Goal: Find specific page/section: Find specific page/section

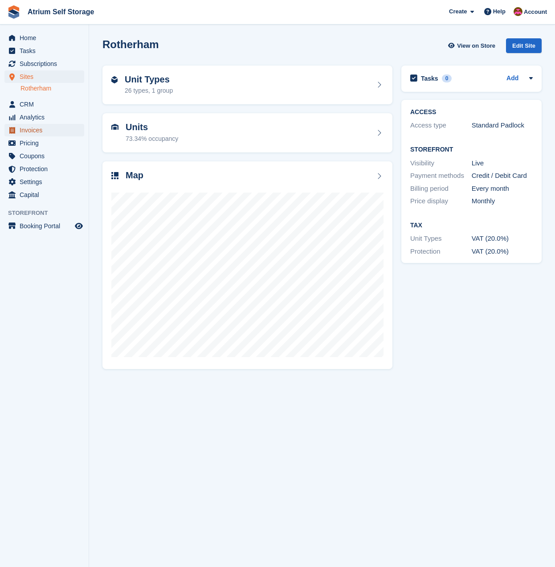
click at [41, 128] on span "Invoices" at bounding box center [46, 130] width 53 height 12
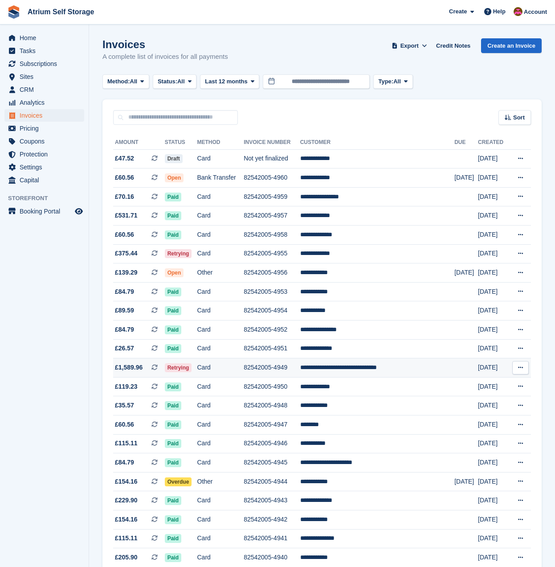
click at [298, 371] on td "82542005-4949" at bounding box center [272, 367] width 57 height 19
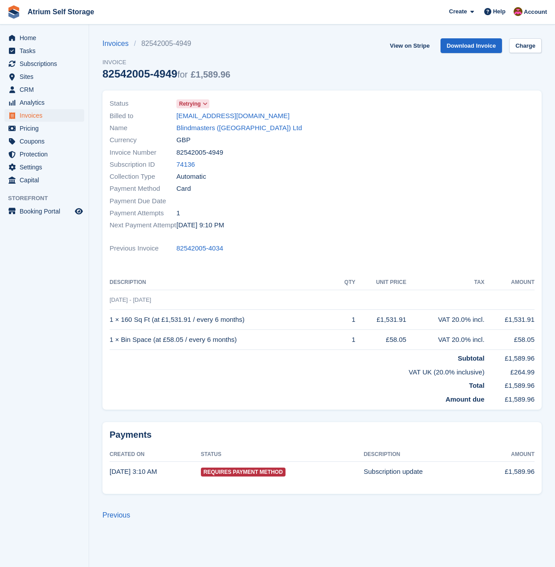
click at [207, 105] on icon at bounding box center [205, 103] width 5 height 5
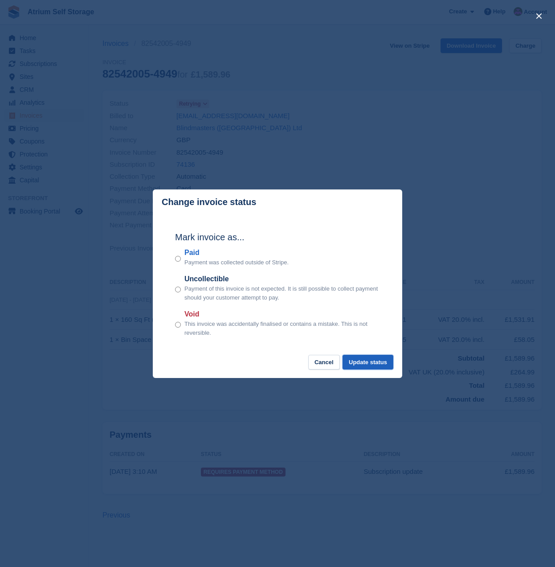
click at [367, 363] on button "Update status" at bounding box center [368, 362] width 51 height 15
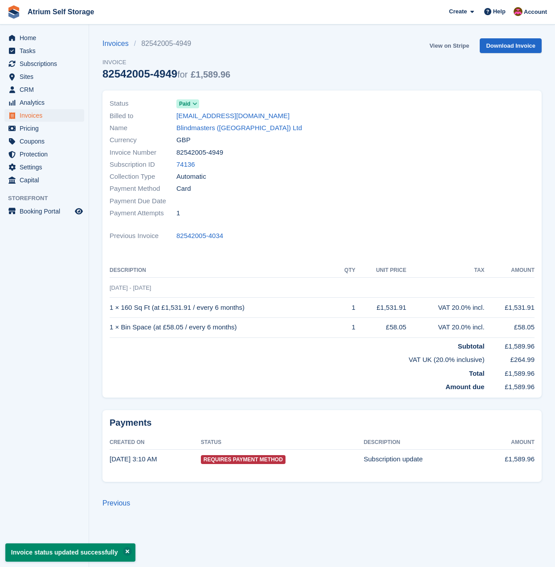
click at [442, 45] on link "View on Stripe" at bounding box center [449, 45] width 47 height 15
click at [38, 114] on span "Invoices" at bounding box center [46, 115] width 53 height 12
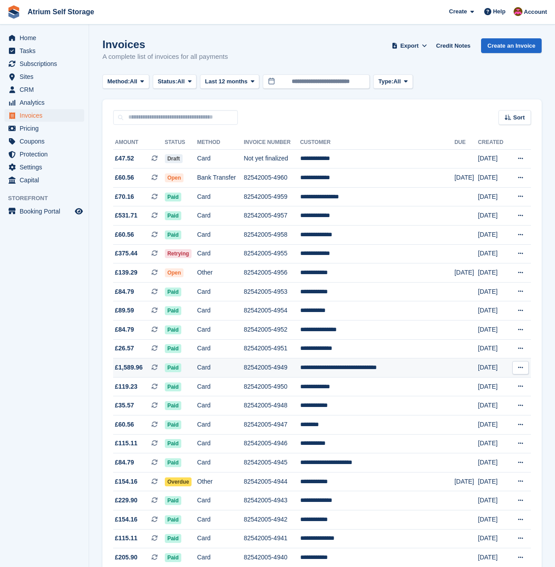
click at [244, 363] on td "Card" at bounding box center [220, 367] width 47 height 19
click at [26, 36] on span "Home" at bounding box center [46, 38] width 53 height 12
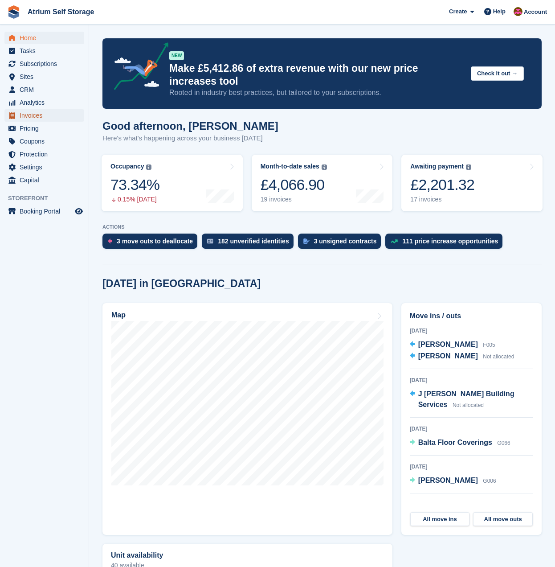
click at [33, 117] on span "Invoices" at bounding box center [46, 115] width 53 height 12
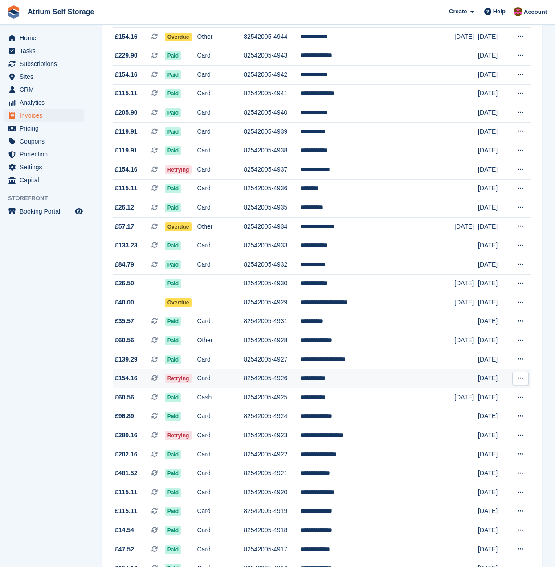
scroll to position [445, 0]
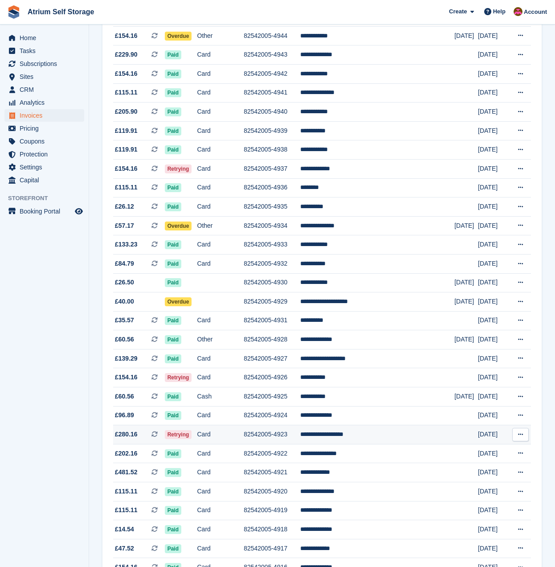
click at [361, 435] on td "**********" at bounding box center [377, 434] width 154 height 19
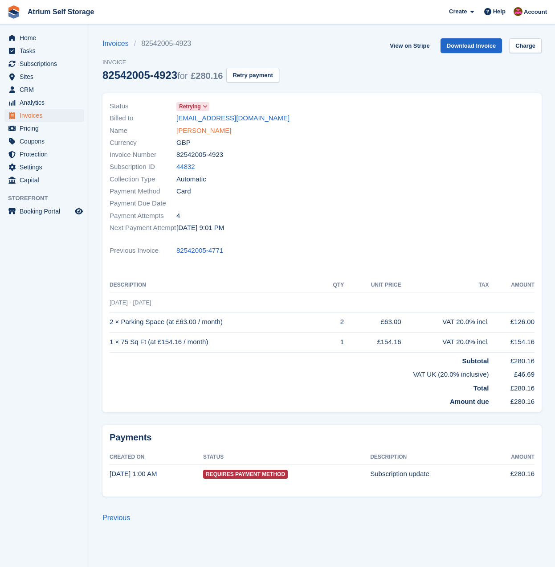
click at [213, 129] on link "Nerijus Kersnauskas" at bounding box center [203, 131] width 55 height 10
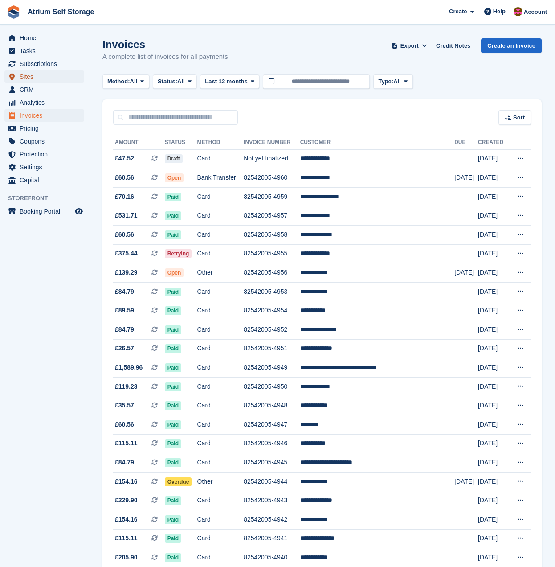
click at [37, 74] on span "Sites" at bounding box center [46, 76] width 53 height 12
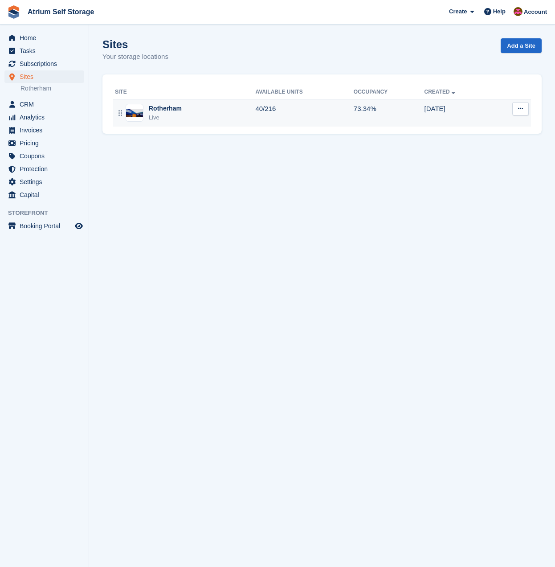
click at [188, 120] on div "Rotherham Live" at bounding box center [185, 113] width 140 height 18
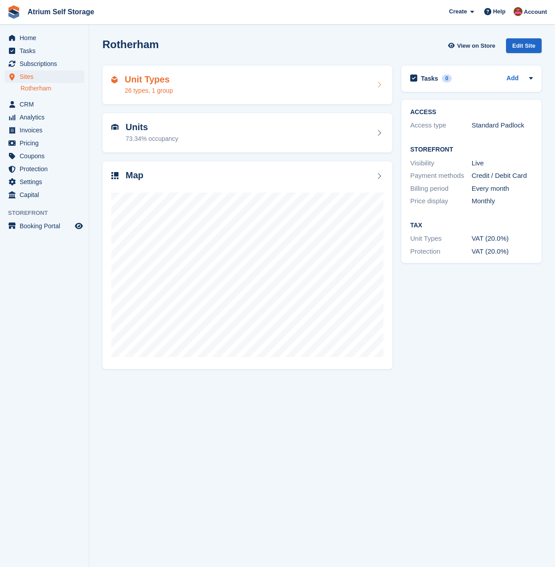
click at [259, 97] on div "Unit Types 26 types, 1 group" at bounding box center [247, 84] width 290 height 39
